Goal: Entertainment & Leisure: Consume media (video, audio)

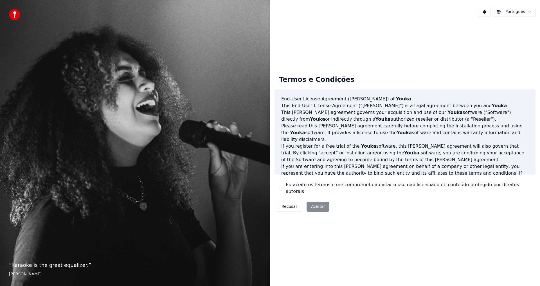
click at [315, 205] on div "Recusar Aceitar" at bounding box center [303, 207] width 57 height 15
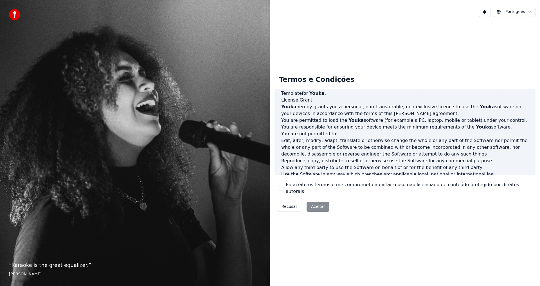
scroll to position [225, 0]
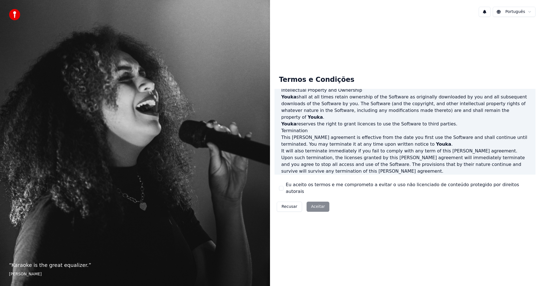
click at [282, 190] on button "Eu aceito os termos e me comprometo a evitar o uso não licenciado de conteúdo p…" at bounding box center [281, 188] width 5 height 5
click at [318, 205] on button "Aceitar" at bounding box center [318, 207] width 23 height 10
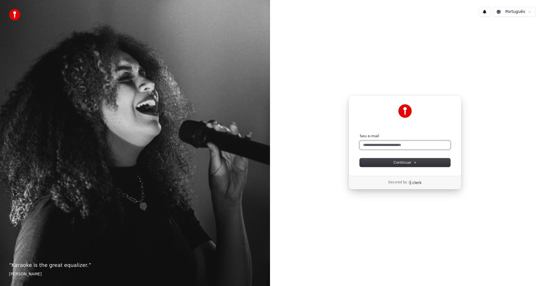
click at [379, 143] on input "Seu e-mail" at bounding box center [405, 145] width 91 height 8
click at [423, 162] on button "Continuar" at bounding box center [405, 162] width 91 height 8
type input "**********"
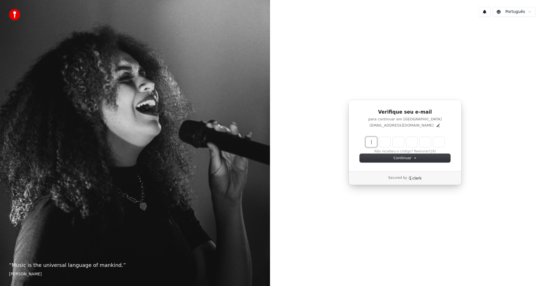
click at [371, 142] on input "Enter verification code" at bounding box center [411, 142] width 90 height 10
type input "******"
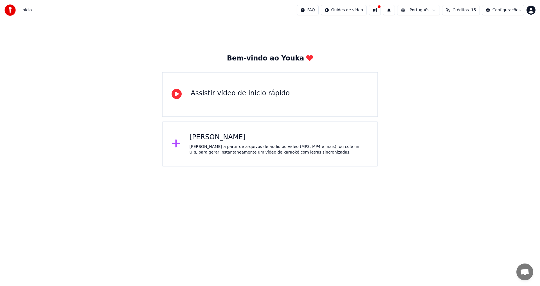
click at [271, 146] on div "[PERSON_NAME] a partir de arquivos de áudio ou vídeo (MP3, MP4 e mais), ou cole…" at bounding box center [279, 149] width 179 height 11
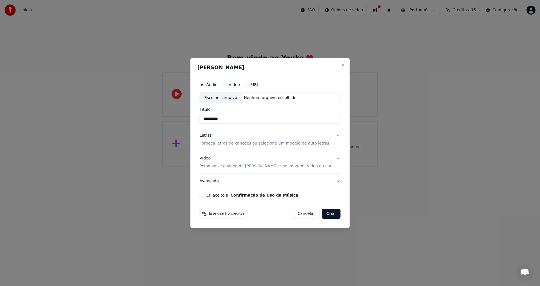
drag, startPoint x: 245, startPoint y: 119, endPoint x: 11, endPoint y: 102, distance: 233.9
click at [8, 100] on body "Início FAQ Guides de vídeo Português Créditos 15 Configurações Bem-vindo ao You…" at bounding box center [270, 83] width 540 height 167
click at [253, 118] on input "**********" at bounding box center [270, 119] width 141 height 10
click at [255, 120] on input "**********" at bounding box center [270, 119] width 141 height 10
drag, startPoint x: 281, startPoint y: 118, endPoint x: -156, endPoint y: 95, distance: 436.9
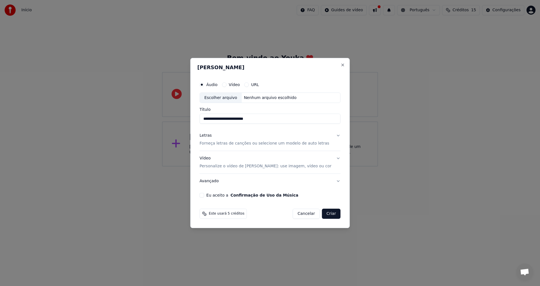
click at [0, 95] on html "**********" at bounding box center [270, 83] width 540 height 167
type input "**********"
click at [326, 215] on button "Criar" at bounding box center [331, 214] width 19 height 10
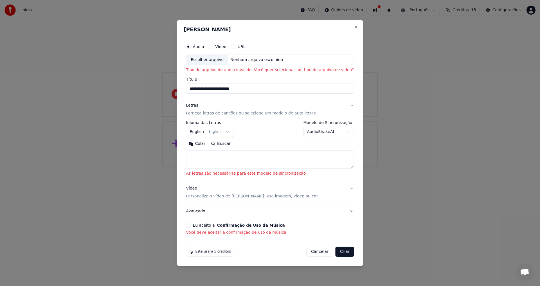
click at [256, 59] on div "Nenhum arquivo escolhido" at bounding box center [256, 60] width 57 height 6
click at [224, 61] on div "Escolher arquivo" at bounding box center [207, 60] width 42 height 10
click at [235, 133] on body "**********" at bounding box center [270, 83] width 540 height 167
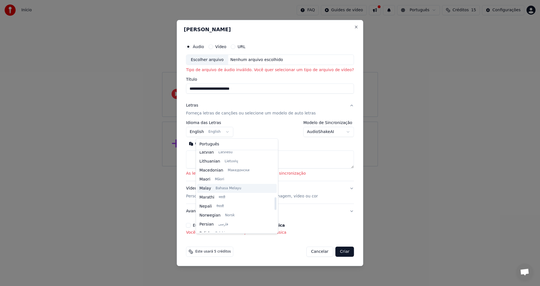
scroll to position [179, 0]
select select "**"
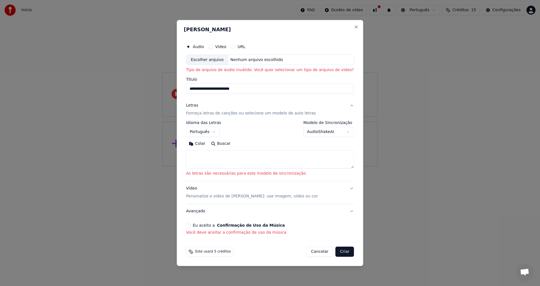
click at [233, 87] on input "**********" at bounding box center [270, 89] width 168 height 10
click at [250, 58] on div "Nenhum arquivo escolhido" at bounding box center [256, 60] width 57 height 6
click at [213, 48] on button "Vídeo" at bounding box center [211, 46] width 5 height 5
click at [243, 61] on div "Nenhum arquivo escolhido" at bounding box center [256, 60] width 57 height 6
click at [236, 47] on button "URL" at bounding box center [233, 46] width 5 height 5
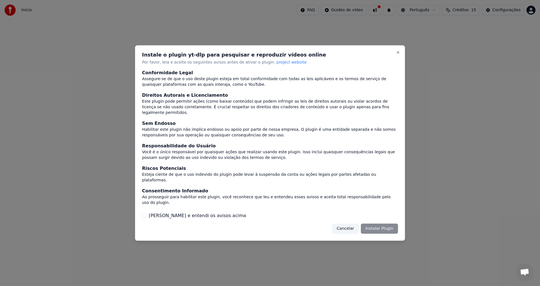
click at [384, 224] on div "Cancelar Instalar Plugin" at bounding box center [365, 229] width 66 height 10
click at [143, 214] on button "[PERSON_NAME] e entendi os avisos acima" at bounding box center [144, 216] width 5 height 5
click at [383, 224] on button "Instalar Plugin" at bounding box center [379, 229] width 37 height 10
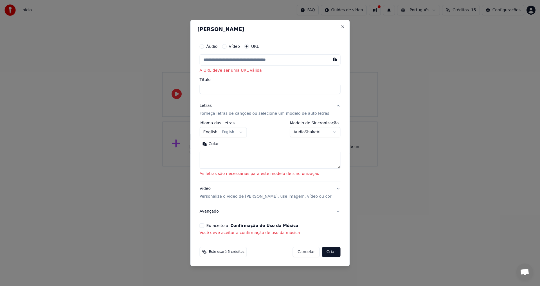
click at [254, 61] on input "text" at bounding box center [270, 59] width 141 height 11
click at [240, 91] on input "Título" at bounding box center [270, 89] width 141 height 10
click at [251, 58] on input "text" at bounding box center [270, 59] width 141 height 11
paste input "**********"
type input "**********"
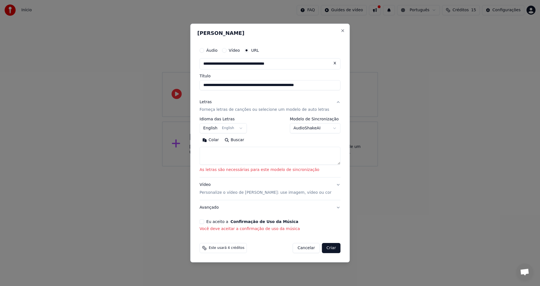
type input "**********"
click at [249, 91] on div "**********" at bounding box center [271, 139] width 146 height 192
click at [247, 155] on textarea at bounding box center [270, 156] width 141 height 18
click at [248, 125] on body "**********" at bounding box center [270, 83] width 540 height 167
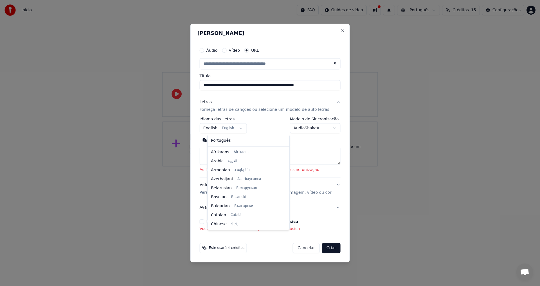
scroll to position [45, 0]
select select "**"
type input "**********"
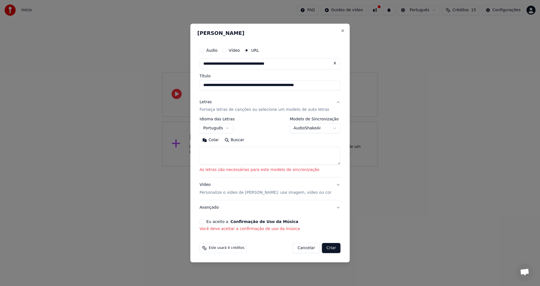
click at [309, 130] on body "**********" at bounding box center [270, 83] width 540 height 167
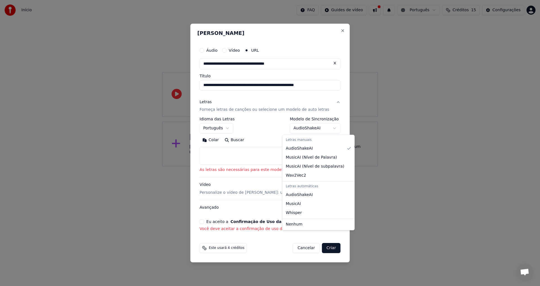
click at [309, 130] on body "**********" at bounding box center [270, 83] width 540 height 167
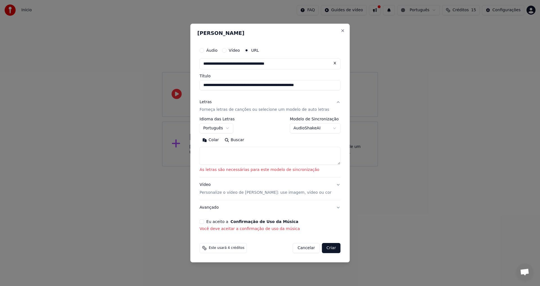
click at [252, 157] on textarea at bounding box center [270, 156] width 141 height 18
click at [256, 155] on textarea at bounding box center [270, 156] width 141 height 18
paste textarea "**********"
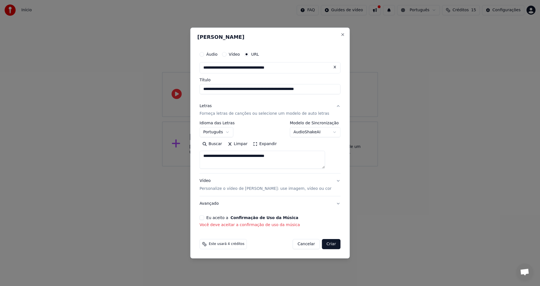
type textarea "**********"
click at [271, 190] on p "Personalize o vídeo de [PERSON_NAME]: use imagem, vídeo ou cor" at bounding box center [266, 189] width 132 height 6
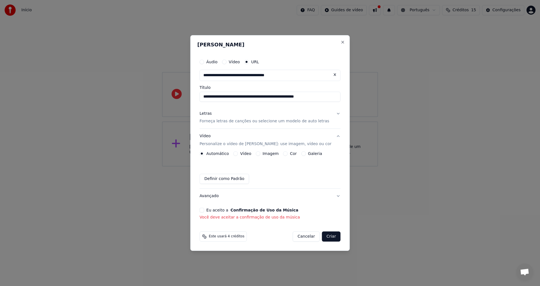
click at [330, 112] on button "Letras Forneça letras de canções ou selecione um modelo de auto letras" at bounding box center [270, 117] width 141 height 23
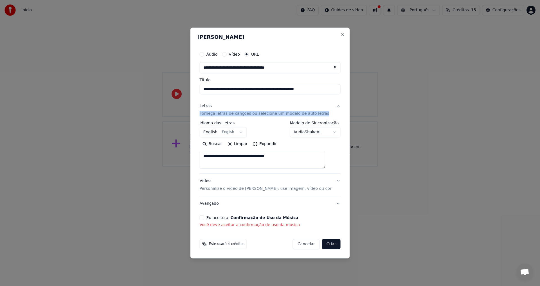
drag, startPoint x: 207, startPoint y: 116, endPoint x: 342, endPoint y: 118, distance: 134.6
click at [342, 118] on div "**********" at bounding box center [271, 143] width 160 height 231
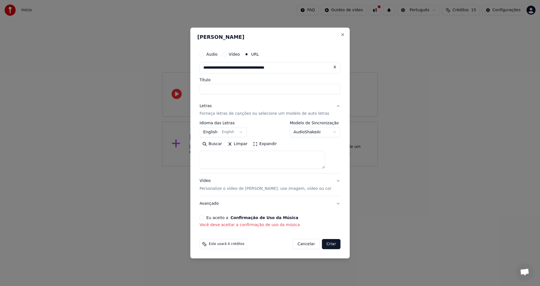
select select
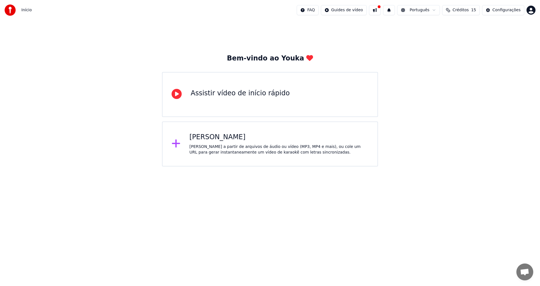
click at [254, 144] on div "Criar Karaokê Crie karaokê a partir de arquivos de áudio ou vídeo (MP3, MP4 e m…" at bounding box center [279, 144] width 179 height 23
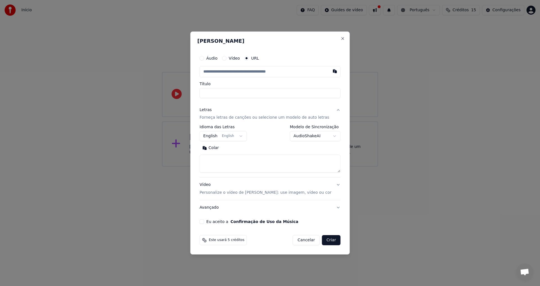
click at [249, 74] on input "text" at bounding box center [270, 71] width 141 height 11
type input "**********"
click at [232, 91] on input "**********" at bounding box center [270, 93] width 141 height 10
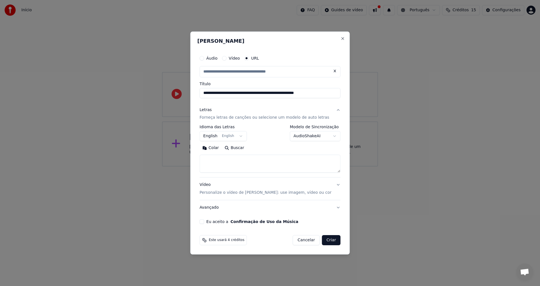
click at [234, 134] on body "**********" at bounding box center [270, 83] width 540 height 167
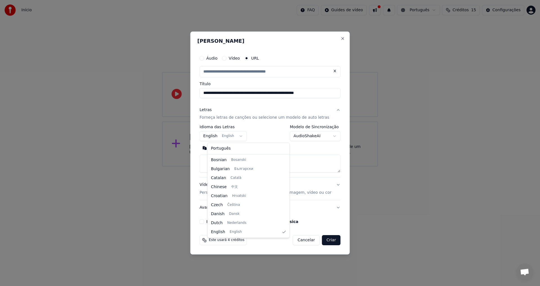
select select "**"
type input "**********"
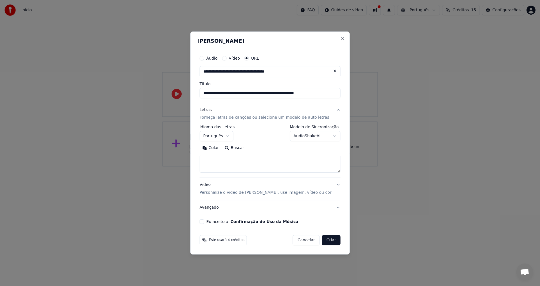
click at [223, 164] on textarea at bounding box center [270, 164] width 141 height 18
drag, startPoint x: 445, startPoint y: 182, endPoint x: 456, endPoint y: 247, distance: 65.0
select select
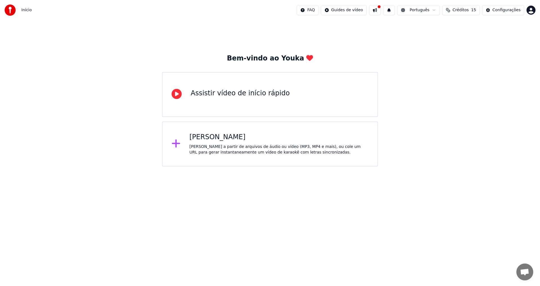
drag, startPoint x: 168, startPoint y: 236, endPoint x: 81, endPoint y: 199, distance: 94.6
click at [168, 167] on html "Início FAQ Guides de vídeo Português Créditos 15 Configurações Bem-vindo ao You…" at bounding box center [270, 83] width 540 height 167
click at [220, 142] on div "Criar Karaokê Crie karaokê a partir de arquivos de áudio ou vídeo (MP3, MP4 e m…" at bounding box center [279, 144] width 179 height 23
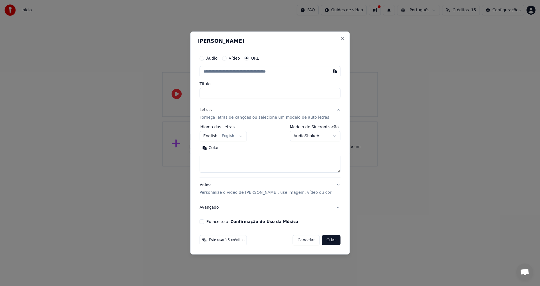
click at [222, 163] on textarea at bounding box center [270, 164] width 141 height 18
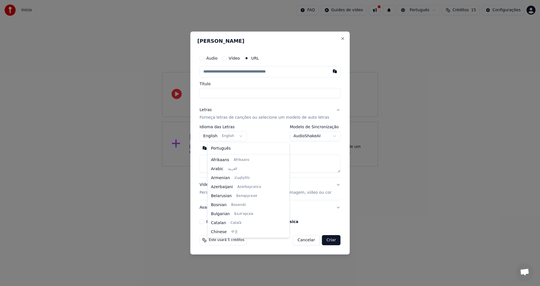
click at [241, 138] on body "**********" at bounding box center [270, 83] width 540 height 167
select select "**"
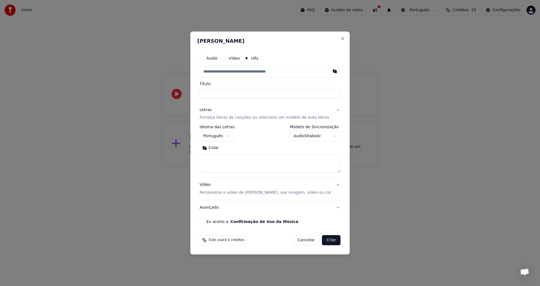
click at [230, 161] on textarea at bounding box center [270, 164] width 141 height 18
paste textarea "**********"
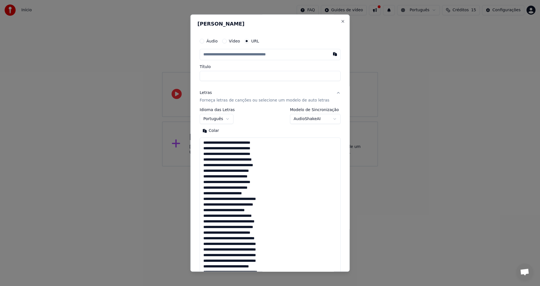
scroll to position [210, 0]
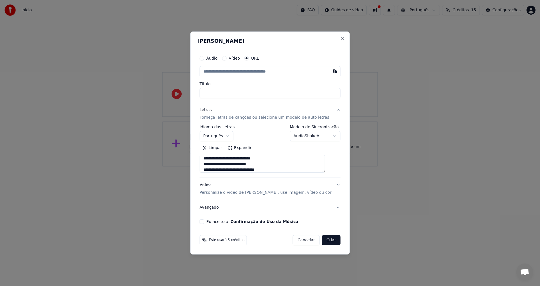
type textarea "**********"
click at [236, 75] on input "text" at bounding box center [270, 71] width 141 height 11
paste input "**********"
type input "**********"
click at [234, 96] on input "Título" at bounding box center [270, 93] width 141 height 10
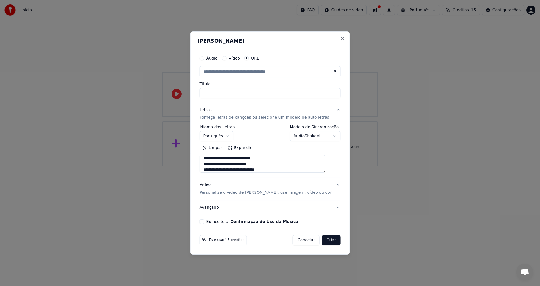
type input "**********"
click at [204, 224] on button "Eu aceito a Confirmação de Uso da Música" at bounding box center [202, 222] width 5 height 5
click at [326, 239] on button "Criar" at bounding box center [331, 240] width 19 height 10
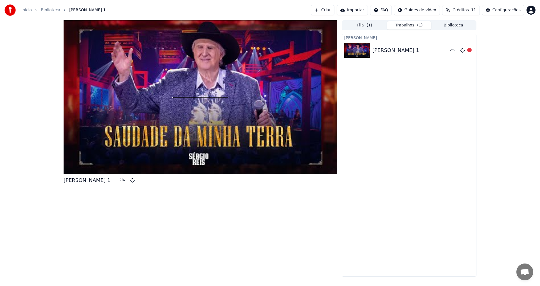
click at [388, 50] on div "[PERSON_NAME] 1" at bounding box center [396, 50] width 47 height 8
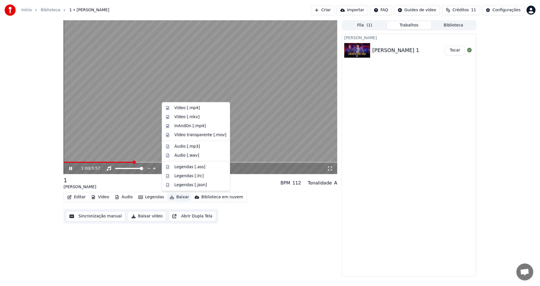
click at [175, 197] on button "Baixar" at bounding box center [179, 197] width 24 height 8
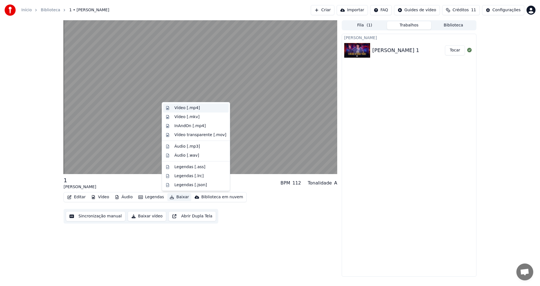
click at [202, 109] on div "Vídeo [.mp4]" at bounding box center [201, 108] width 52 height 6
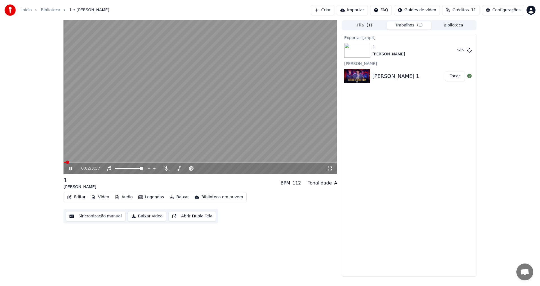
click at [66, 162] on span at bounding box center [65, 162] width 2 height 1
click at [70, 169] on icon at bounding box center [70, 168] width 3 height 3
click at [69, 169] on icon at bounding box center [70, 169] width 3 height 4
click at [106, 128] on video at bounding box center [201, 97] width 274 height 154
click at [71, 167] on icon at bounding box center [74, 168] width 13 height 5
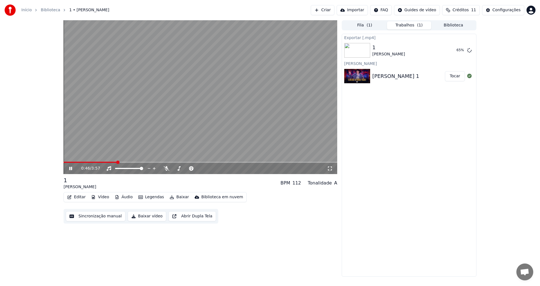
click at [69, 169] on icon at bounding box center [74, 168] width 13 height 5
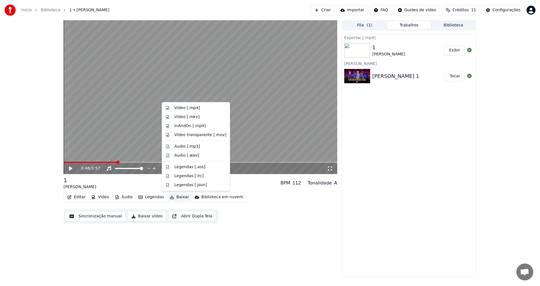
click at [175, 198] on button "Baixar" at bounding box center [179, 197] width 24 height 8
click at [451, 50] on button "Exibir" at bounding box center [454, 50] width 21 height 10
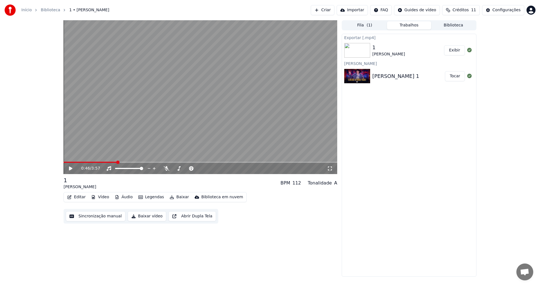
click at [171, 134] on video at bounding box center [201, 97] width 274 height 154
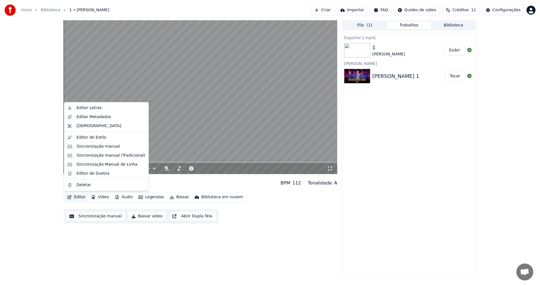
click at [79, 196] on button "Editar" at bounding box center [76, 197] width 23 height 8
click at [98, 110] on div "Editar Letras" at bounding box center [111, 108] width 69 height 6
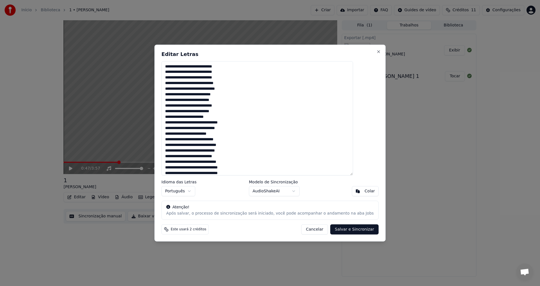
click at [312, 229] on button "Cancelar" at bounding box center [314, 230] width 27 height 10
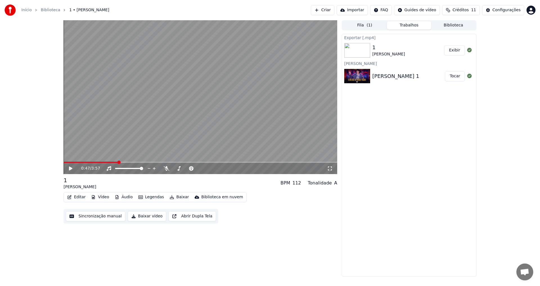
click at [101, 196] on button "Vídeo" at bounding box center [100, 197] width 23 height 8
click at [206, 211] on div "Carregar para a biblioteca em nuvem" at bounding box center [235, 210] width 74 height 6
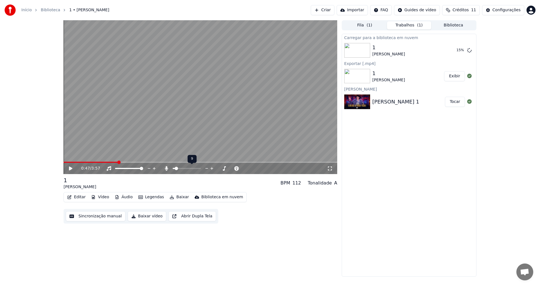
click at [175, 169] on span at bounding box center [176, 168] width 3 height 3
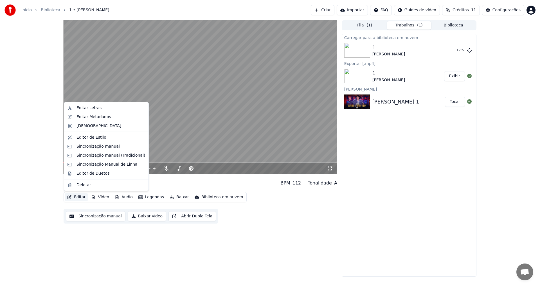
click at [83, 196] on button "Editar" at bounding box center [76, 197] width 23 height 8
click at [118, 172] on div "Editor de Duetos" at bounding box center [111, 174] width 69 height 6
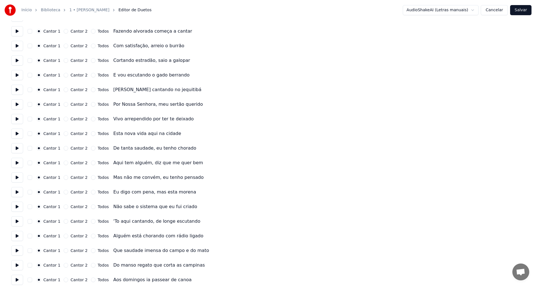
scroll to position [4, 0]
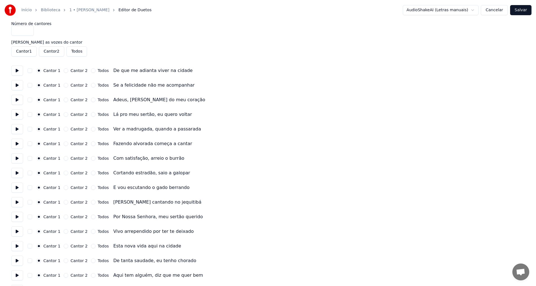
click at [91, 70] on button "Todos" at bounding box center [93, 70] width 5 height 5
click at [91, 87] on button "Todos" at bounding box center [93, 85] width 5 height 5
click at [90, 97] on div "Cantor 1 Cantor 2 Todos Adeus, paulistinha do meu coração" at bounding box center [267, 100] width 513 height 10
drag, startPoint x: 89, startPoint y: 108, endPoint x: 89, endPoint y: 118, distance: 9.6
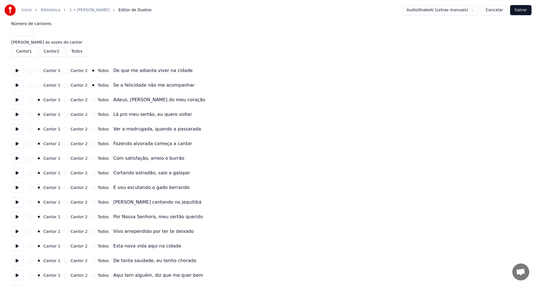
click at [89, 118] on div "Cantor 1 Cantor 2 Todos Lá pro meu sertão, eu quero voltar" at bounding box center [267, 114] width 513 height 10
click at [91, 129] on button "Todos" at bounding box center [93, 129] width 5 height 5
click at [91, 101] on div "Todos" at bounding box center [100, 100] width 18 height 5
click at [91, 101] on button "Todos" at bounding box center [93, 100] width 5 height 5
click at [88, 117] on div "Cantor 1 Cantor 2 Todos Lá pro meu sertão, eu quero voltar" at bounding box center [267, 114] width 513 height 10
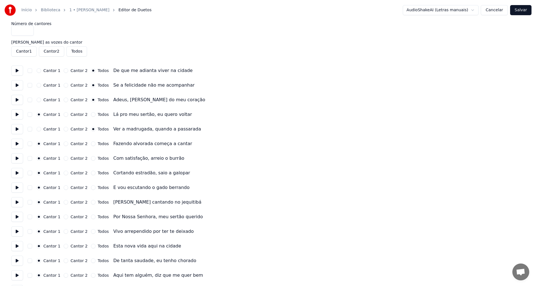
click at [75, 51] on button "Todos" at bounding box center [76, 51] width 21 height 10
click at [52, 51] on button "Cantor 2" at bounding box center [51, 51] width 25 height 10
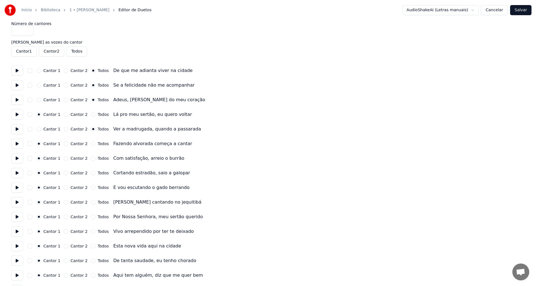
click at [52, 51] on button "Cantor 2" at bounding box center [51, 51] width 25 height 10
click at [91, 73] on button "Todos" at bounding box center [93, 70] width 5 height 5
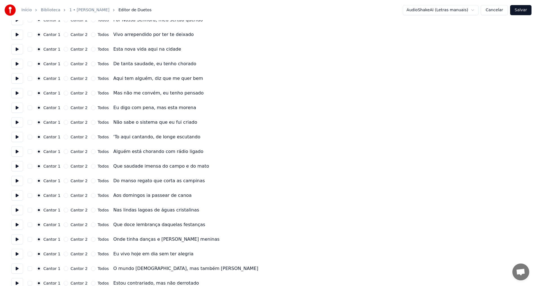
scroll to position [314, 0]
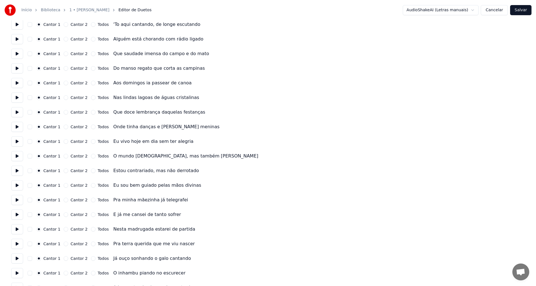
drag, startPoint x: 91, startPoint y: 195, endPoint x: 88, endPoint y: 216, distance: 21.9
click at [91, 195] on div "Número de cantores * Mantenha as vozes do cantor [PERSON_NAME] 1 Cantor 2 Todos…" at bounding box center [267, 24] width 513 height 625
click at [91, 216] on button "Todos" at bounding box center [93, 215] width 5 height 5
click at [88, 229] on div "Cantor 1 Cantor 2 Todos Nesta madrugada estarei de partida" at bounding box center [267, 229] width 513 height 10
drag, startPoint x: 89, startPoint y: 242, endPoint x: 87, endPoint y: 246, distance: 4.3
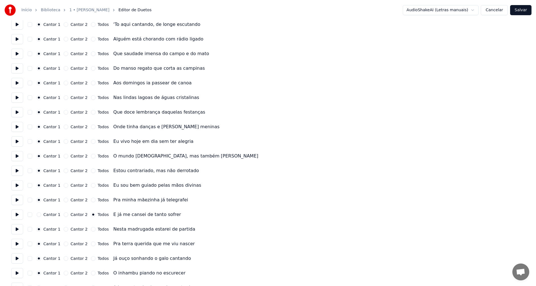
click at [91, 243] on button "Todos" at bounding box center [93, 244] width 5 height 5
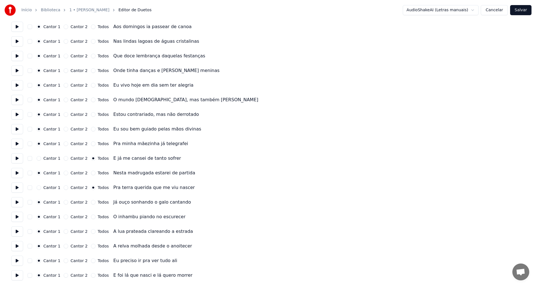
click at [91, 248] on div "Todos" at bounding box center [100, 246] width 18 height 5
click at [91, 276] on button "Todos" at bounding box center [93, 275] width 5 height 5
click at [91, 260] on button "Todos" at bounding box center [93, 261] width 5 height 5
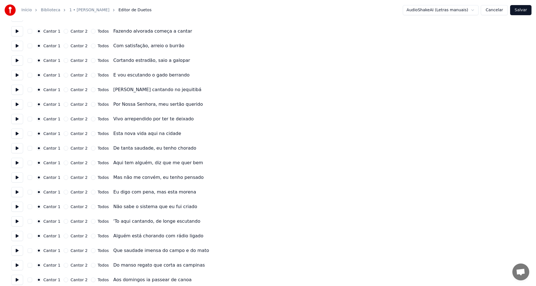
scroll to position [0, 0]
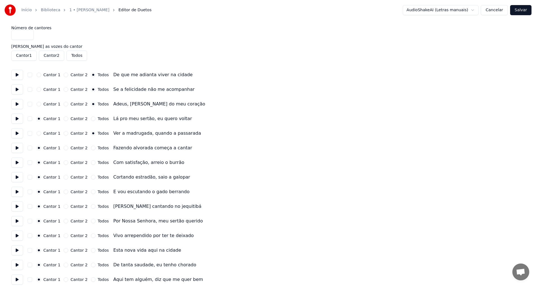
click at [519, 11] on button "Salvar" at bounding box center [520, 10] width 21 height 10
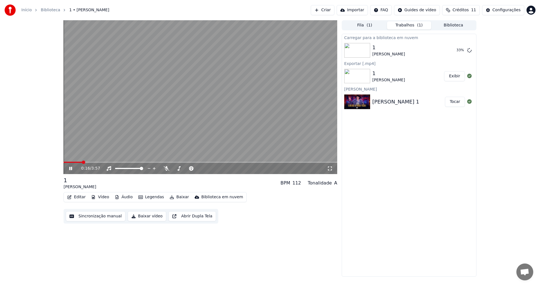
click at [82, 164] on span at bounding box center [83, 162] width 3 height 3
click at [92, 162] on span at bounding box center [91, 162] width 3 height 3
click at [103, 163] on span at bounding box center [103, 162] width 3 height 3
click at [142, 144] on video at bounding box center [201, 97] width 274 height 154
click at [76, 198] on button "Editar" at bounding box center [76, 197] width 23 height 8
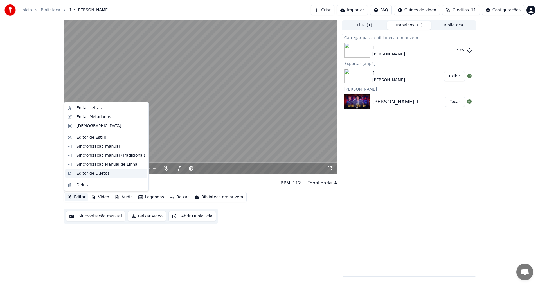
click at [106, 176] on div "Editor de Duetos" at bounding box center [111, 174] width 69 height 6
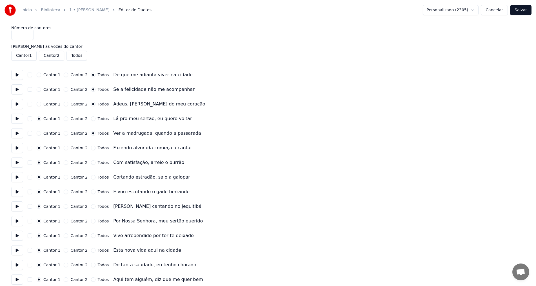
click at [91, 117] on button "Todos" at bounding box center [93, 119] width 5 height 5
click at [91, 148] on button "Todos" at bounding box center [93, 148] width 5 height 5
click at [91, 164] on button "Todos" at bounding box center [93, 162] width 5 height 5
click at [91, 178] on button "Todos" at bounding box center [93, 177] width 5 height 5
click at [91, 193] on button "Todos" at bounding box center [93, 192] width 5 height 5
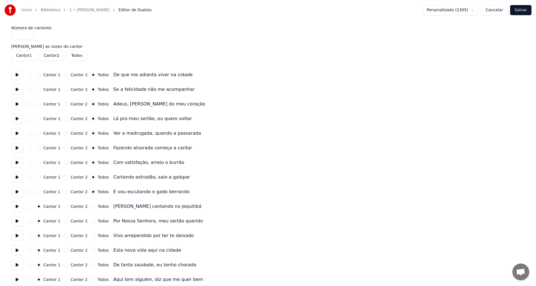
scroll to position [113, 0]
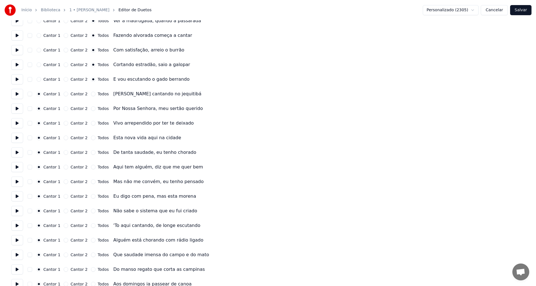
click at [91, 95] on button "Todos" at bounding box center [93, 94] width 5 height 5
drag, startPoint x: 89, startPoint y: 105, endPoint x: 87, endPoint y: 119, distance: 13.6
click at [89, 105] on div "Cantor 1 Cantor 2 Todos Por Nossa Senhora, meu sertão querido" at bounding box center [267, 109] width 513 height 10
click at [91, 122] on button "Todos" at bounding box center [93, 123] width 5 height 5
click at [91, 109] on button "Todos" at bounding box center [93, 108] width 5 height 5
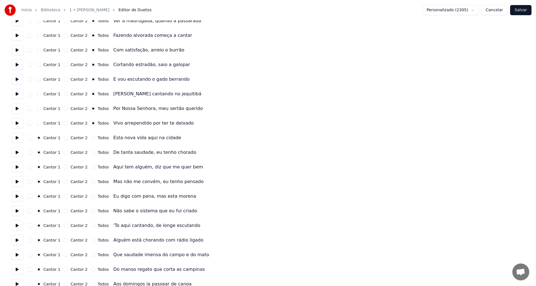
click at [91, 139] on button "Todos" at bounding box center [93, 138] width 5 height 5
click at [91, 154] on button "Todos" at bounding box center [93, 152] width 5 height 5
click at [91, 167] on button "Todos" at bounding box center [93, 167] width 5 height 5
click at [91, 182] on button "Todos" at bounding box center [93, 182] width 5 height 5
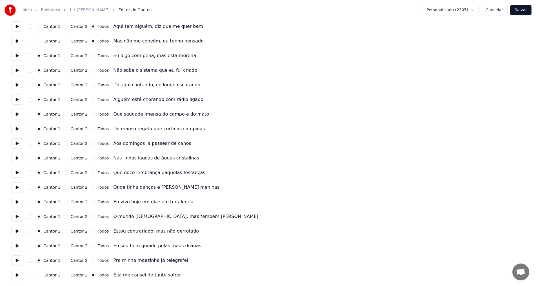
drag, startPoint x: 88, startPoint y: 55, endPoint x: 88, endPoint y: 61, distance: 5.6
click at [91, 57] on button "Todos" at bounding box center [93, 55] width 5 height 5
drag, startPoint x: 90, startPoint y: 70, endPoint x: 89, endPoint y: 76, distance: 6.3
click at [91, 70] on button "Todos" at bounding box center [93, 70] width 5 height 5
drag, startPoint x: 88, startPoint y: 83, endPoint x: 88, endPoint y: 91, distance: 7.9
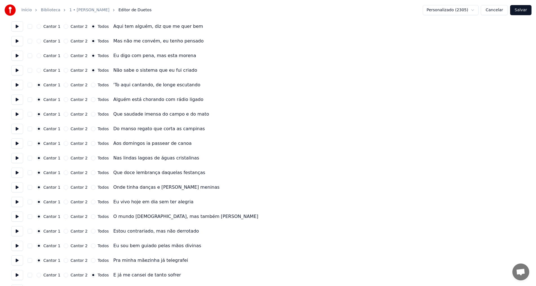
click at [91, 83] on button "Todos" at bounding box center [93, 85] width 5 height 5
click at [88, 91] on div "Número de cantores * Mantenha as vozes do cantor [PERSON_NAME] 1 Cantor 2 Todos…" at bounding box center [267, 85] width 513 height 625
click at [91, 101] on button "Todos" at bounding box center [93, 99] width 5 height 5
click at [89, 112] on div "Número de cantores * Mantenha as vozes do cantor [PERSON_NAME] 1 Cantor 2 Todos…" at bounding box center [267, 85] width 513 height 625
click at [89, 120] on div "Número de cantores * Mantenha as vozes do cantor [PERSON_NAME] 1 Cantor 2 Todos…" at bounding box center [267, 85] width 513 height 625
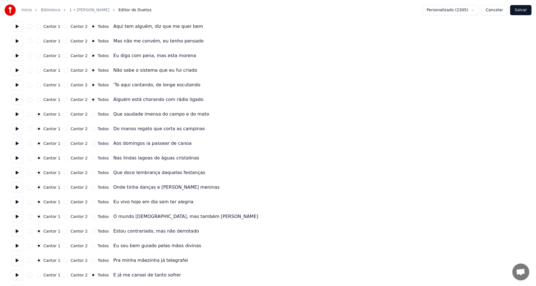
drag, startPoint x: 89, startPoint y: 129, endPoint x: 89, endPoint y: 133, distance: 3.7
click at [91, 130] on button "Todos" at bounding box center [93, 129] width 5 height 5
click at [89, 146] on div "Cantor 1 Cantor 2 Todos Aos domingos ia passear de canoa" at bounding box center [267, 143] width 513 height 10
click at [91, 159] on button "Todos" at bounding box center [93, 158] width 5 height 5
drag, startPoint x: 89, startPoint y: 173, endPoint x: 89, endPoint y: 183, distance: 9.9
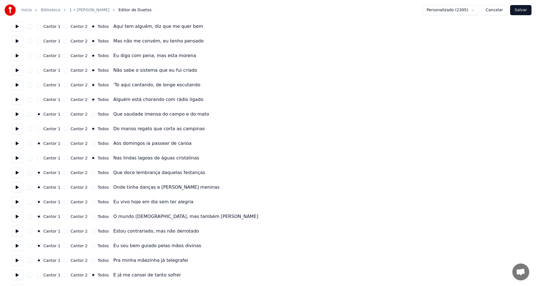
click at [89, 183] on div "Número de cantores * Mantenha as vozes do cantor [PERSON_NAME] 1 Cantor 2 Todos…" at bounding box center [267, 85] width 513 height 625
click at [91, 171] on div "Todos" at bounding box center [100, 173] width 18 height 5
click at [91, 143] on button "Todos" at bounding box center [93, 143] width 5 height 5
click at [91, 173] on button "Todos" at bounding box center [93, 173] width 5 height 5
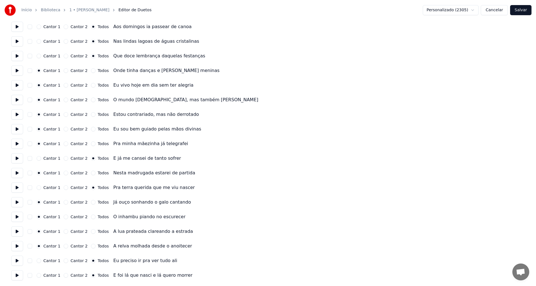
click at [91, 246] on button "Todos" at bounding box center [93, 246] width 5 height 5
click at [91, 232] on button "Todos" at bounding box center [93, 231] width 5 height 5
click at [91, 215] on button "Todos" at bounding box center [93, 217] width 5 height 5
click at [91, 204] on button "Todos" at bounding box center [93, 202] width 5 height 5
drag, startPoint x: 89, startPoint y: 175, endPoint x: 91, endPoint y: 164, distance: 10.6
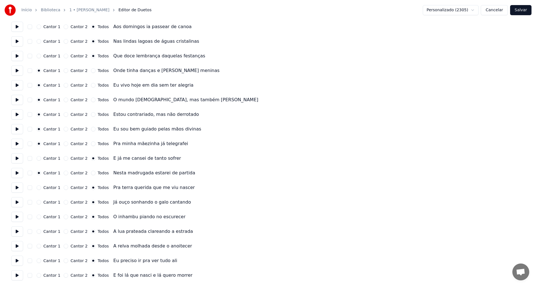
click at [91, 172] on button "Todos" at bounding box center [93, 173] width 5 height 5
click at [91, 145] on button "Todos" at bounding box center [93, 144] width 5 height 5
click at [91, 128] on button "Todos" at bounding box center [93, 129] width 5 height 5
click at [91, 115] on button "Todos" at bounding box center [93, 114] width 5 height 5
drag, startPoint x: 89, startPoint y: 102, endPoint x: 88, endPoint y: 85, distance: 17.0
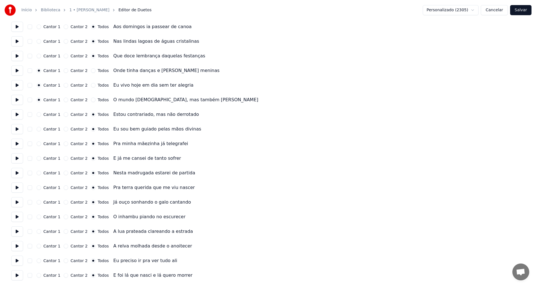
click at [91, 102] on button "Todos" at bounding box center [93, 100] width 5 height 5
click at [91, 84] on button "Todos" at bounding box center [93, 85] width 5 height 5
click at [91, 71] on button "Todos" at bounding box center [93, 70] width 5 height 5
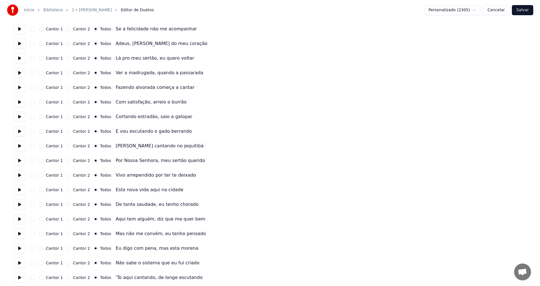
scroll to position [0, 0]
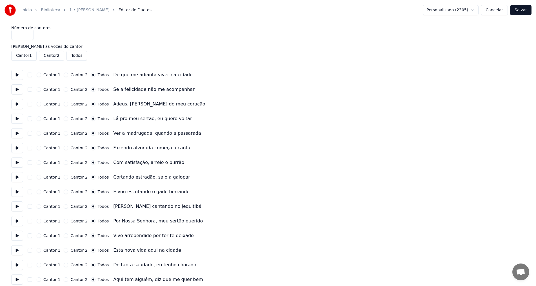
click at [76, 55] on button "Todos" at bounding box center [76, 56] width 21 height 10
click at [517, 12] on button "Salvar" at bounding box center [520, 10] width 21 height 10
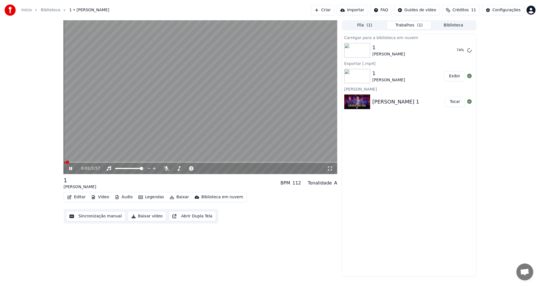
drag, startPoint x: 63, startPoint y: 163, endPoint x: 75, endPoint y: 164, distance: 11.6
click at [75, 164] on div "0:01 / 3:57 1 [PERSON_NAME] BPM 112 Tonalidade A Editar Vídeo Áudio Legendas Ba…" at bounding box center [270, 148] width 422 height 257
click at [83, 164] on span at bounding box center [84, 162] width 3 height 3
click at [95, 163] on span at bounding box center [93, 162] width 3 height 3
click at [102, 163] on span at bounding box center [102, 162] width 3 height 3
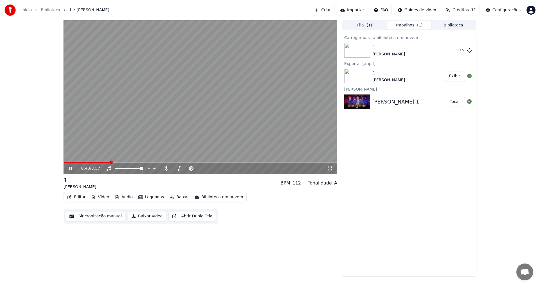
click at [119, 162] on span at bounding box center [201, 162] width 274 height 1
click at [207, 111] on video at bounding box center [201, 97] width 274 height 154
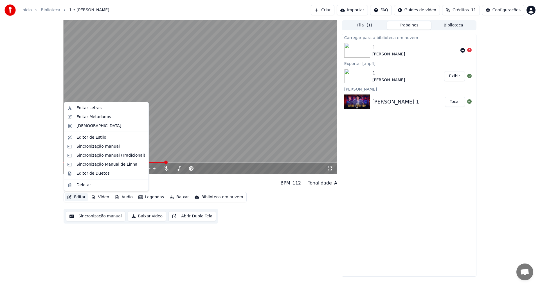
click at [82, 196] on button "Editar" at bounding box center [76, 197] width 23 height 8
click at [103, 157] on div "Sincronização manual (Tradicional)" at bounding box center [111, 156] width 69 height 6
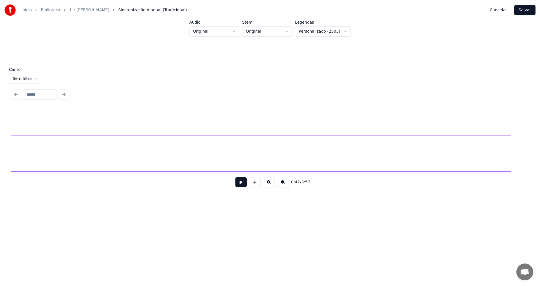
scroll to position [0, 12300]
click at [238, 151] on div at bounding box center [237, 153] width 2 height 35
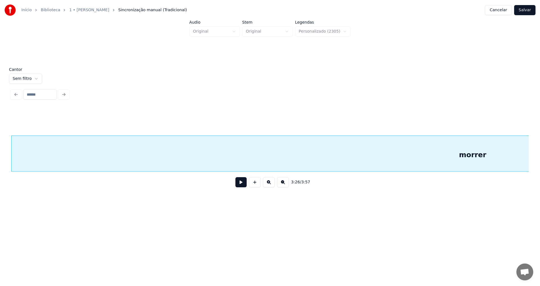
click at [283, 186] on button at bounding box center [283, 182] width 12 height 10
click at [266, 186] on button at bounding box center [269, 182] width 12 height 10
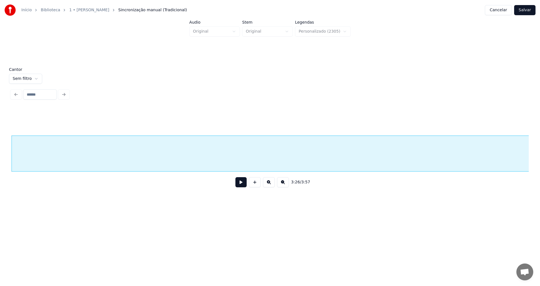
click at [266, 186] on button at bounding box center [269, 182] width 12 height 10
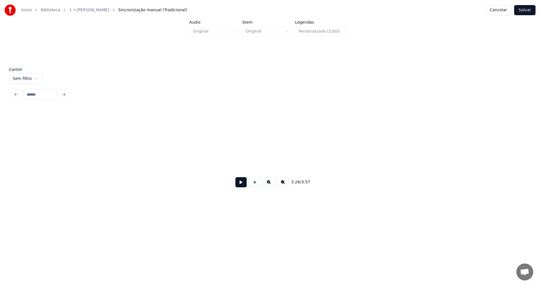
click at [266, 186] on button at bounding box center [269, 182] width 12 height 10
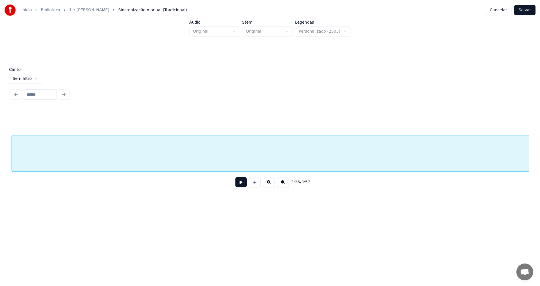
click at [266, 186] on button at bounding box center [269, 182] width 12 height 10
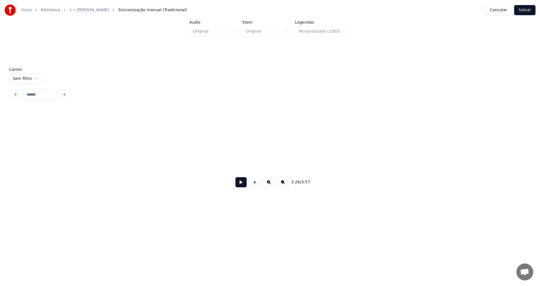
scroll to position [0, 34809]
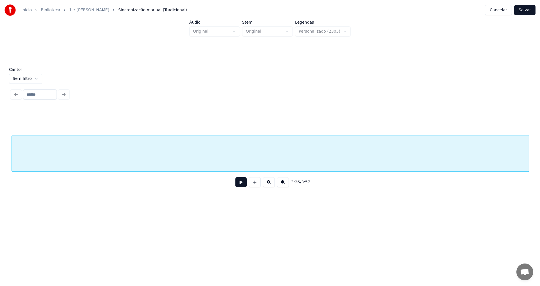
click at [527, 11] on button "Salvar" at bounding box center [525, 10] width 21 height 10
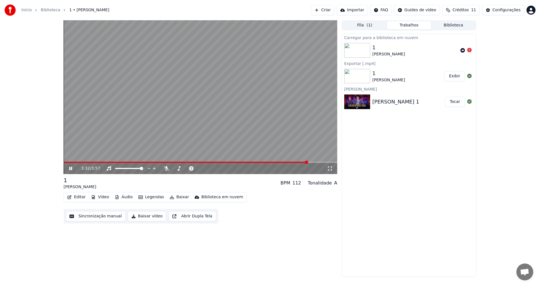
click at [308, 164] on span at bounding box center [306, 162] width 3 height 3
click at [320, 163] on span at bounding box center [201, 162] width 274 height 1
click at [314, 162] on span at bounding box center [196, 162] width 265 height 1
click at [302, 162] on span at bounding box center [183, 162] width 239 height 1
click at [280, 163] on span at bounding box center [172, 162] width 217 height 1
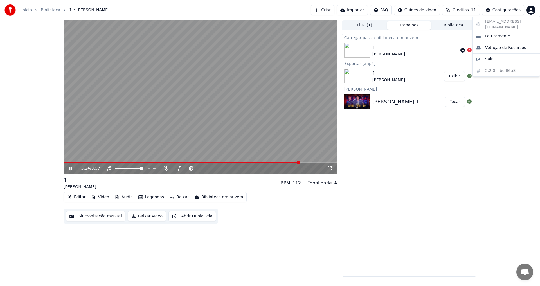
click at [532, 10] on html "Início Biblioteca 1 • [PERSON_NAME] Importar FAQ Guides de vídeo Créditos 11 Co…" at bounding box center [270, 143] width 540 height 286
click at [506, 33] on div "Faturamento" at bounding box center [506, 36] width 65 height 9
